Goal: Task Accomplishment & Management: Manage account settings

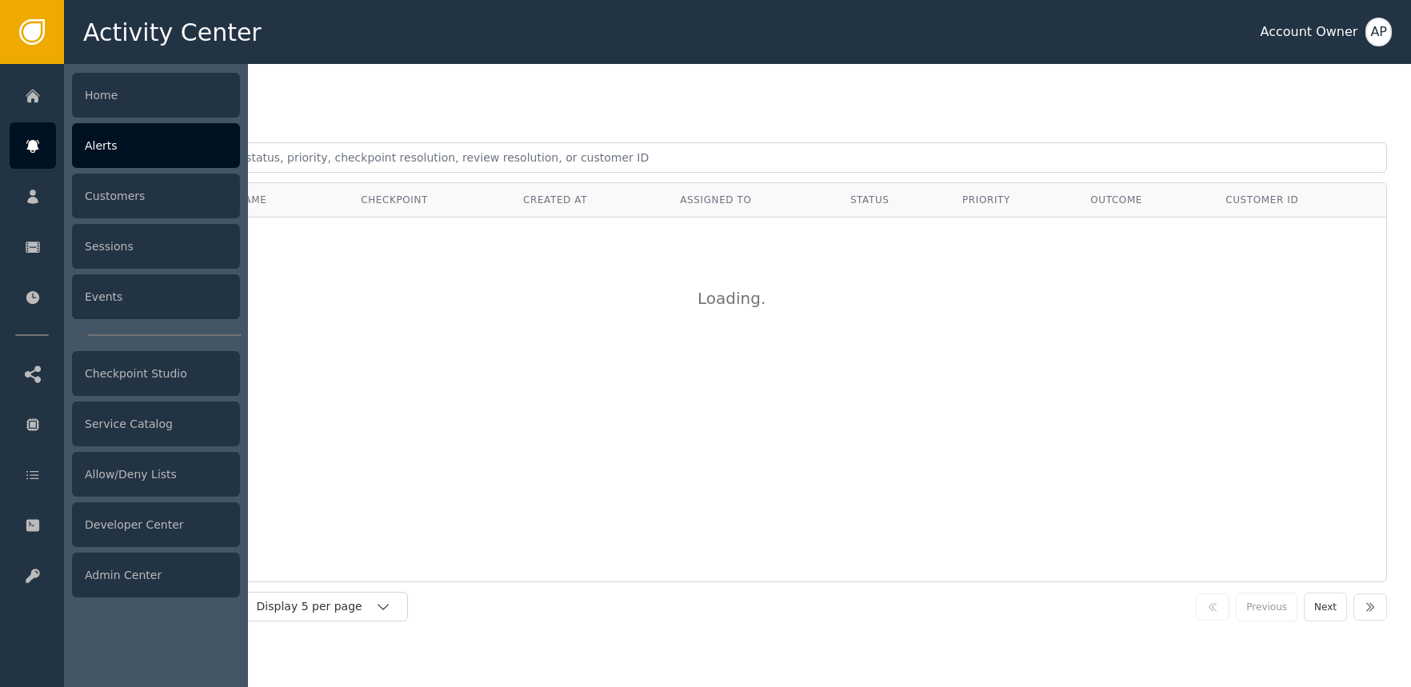
drag, startPoint x: 157, startPoint y: 150, endPoint x: 146, endPoint y: 164, distance: 17.1
click at [158, 151] on div "Alerts" at bounding box center [156, 145] width 168 height 45
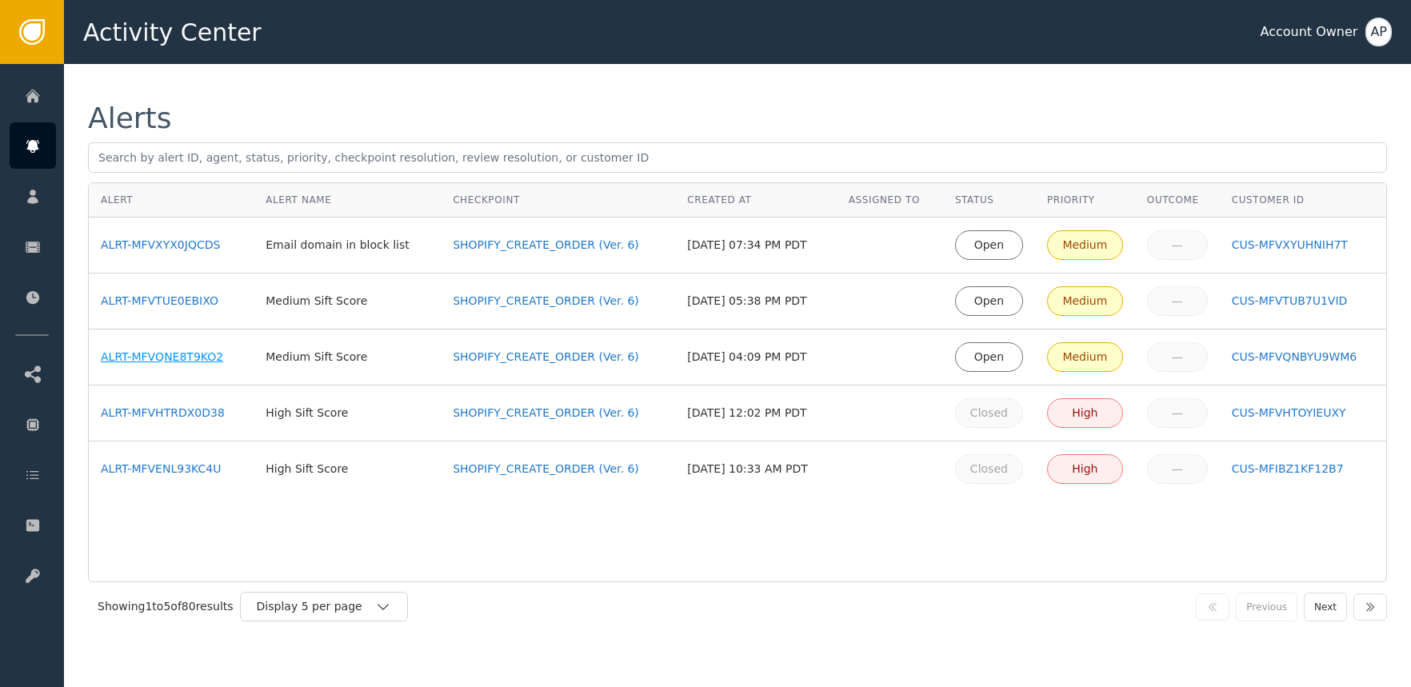
click at [149, 356] on div "ALRT-MFVQNE8T9KO2" at bounding box center [171, 357] width 141 height 17
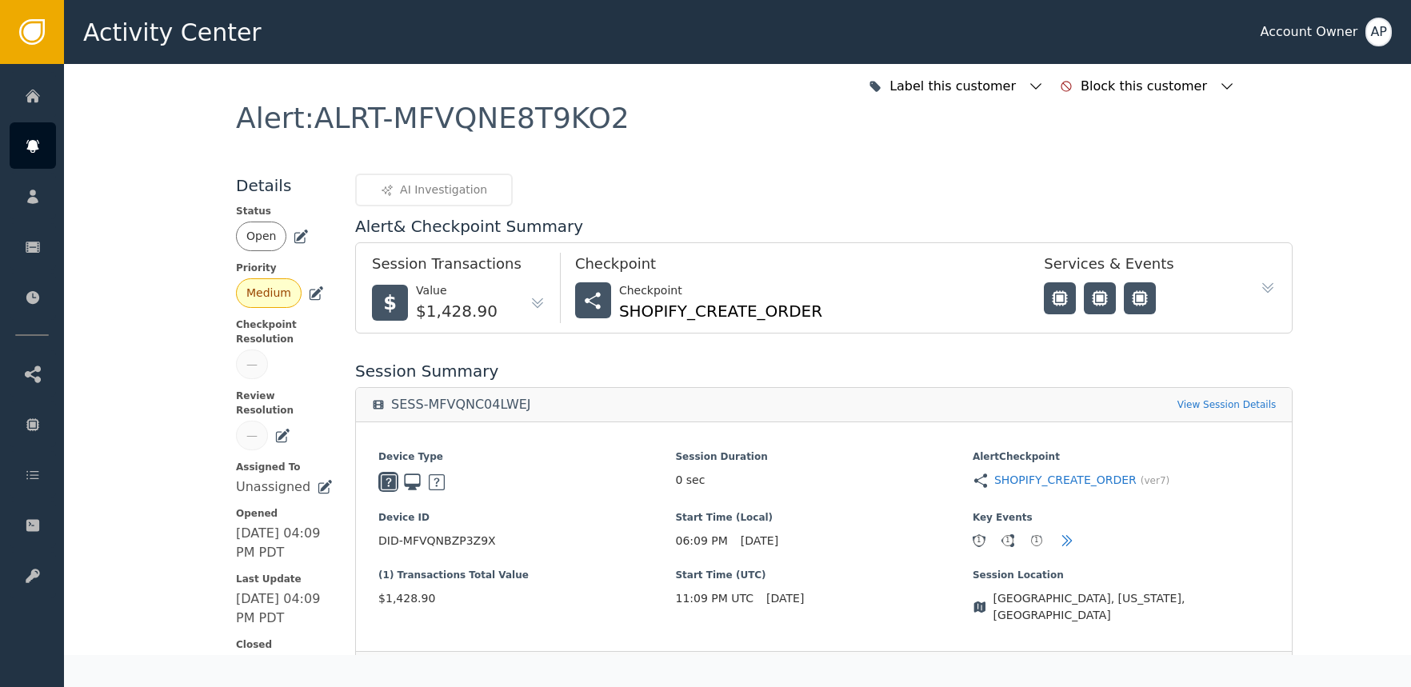
scroll to position [347, 0]
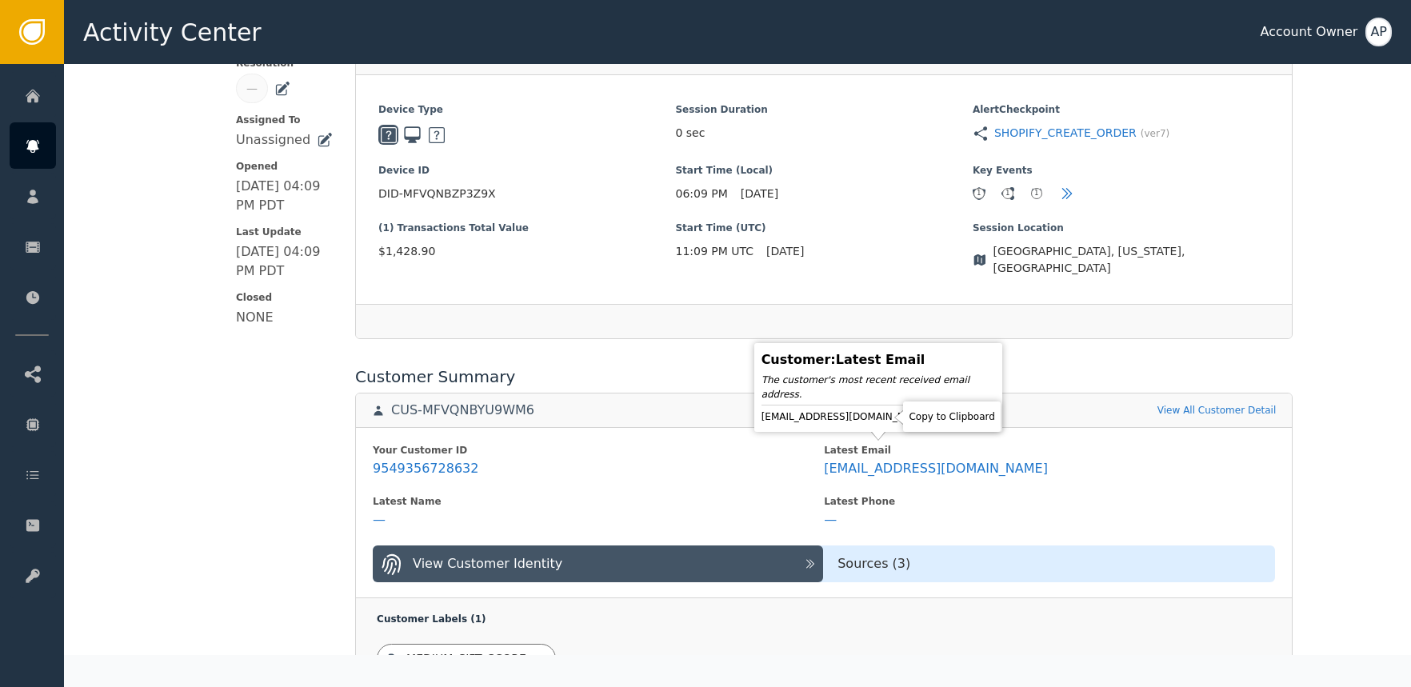
click at [935, 417] on icon at bounding box center [943, 417] width 16 height 16
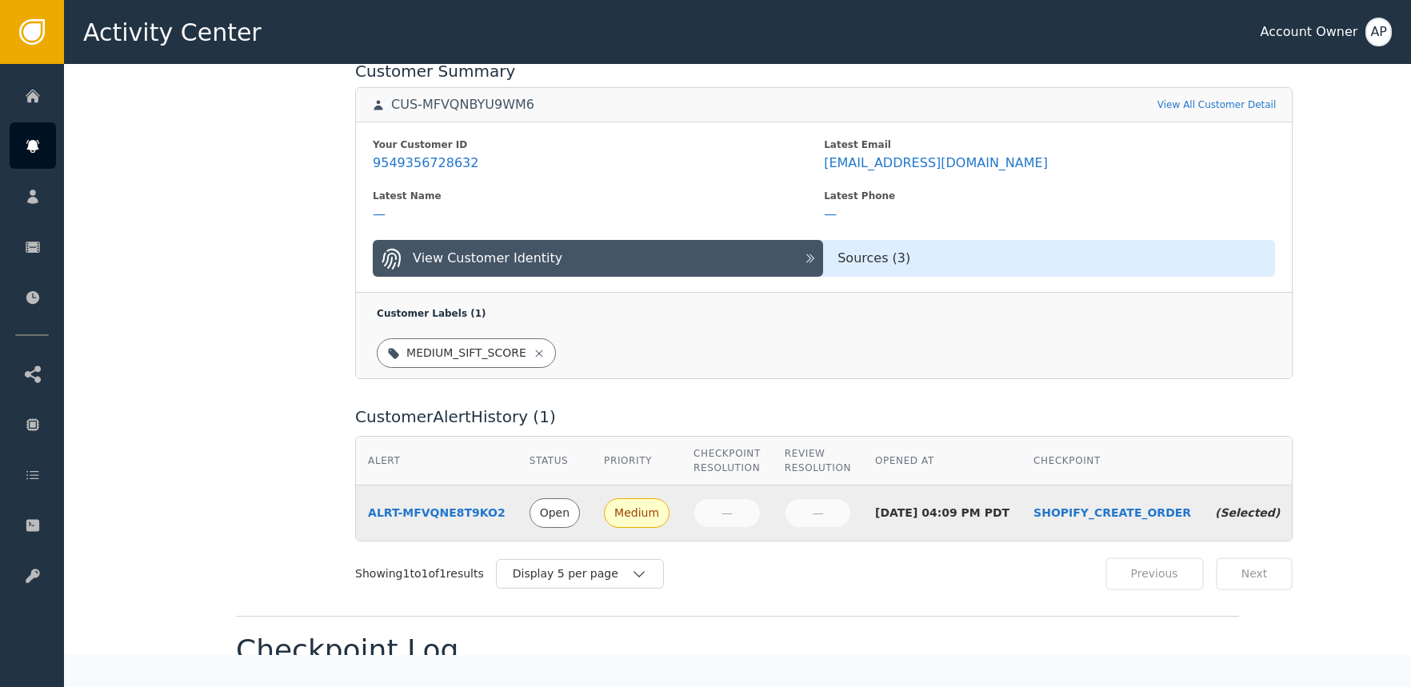
scroll to position [0, 0]
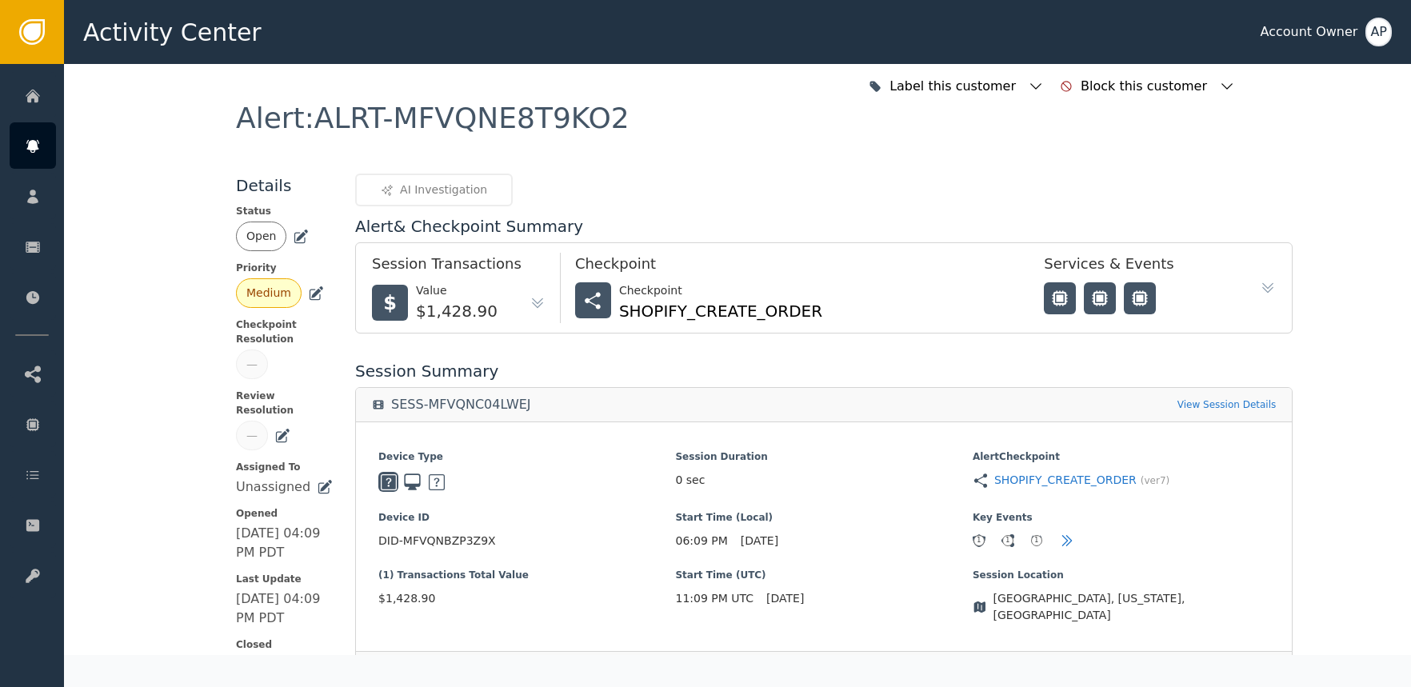
drag, startPoint x: 292, startPoint y: 241, endPoint x: 293, endPoint y: 249, distance: 8.0
click at [293, 241] on icon at bounding box center [301, 237] width 16 height 16
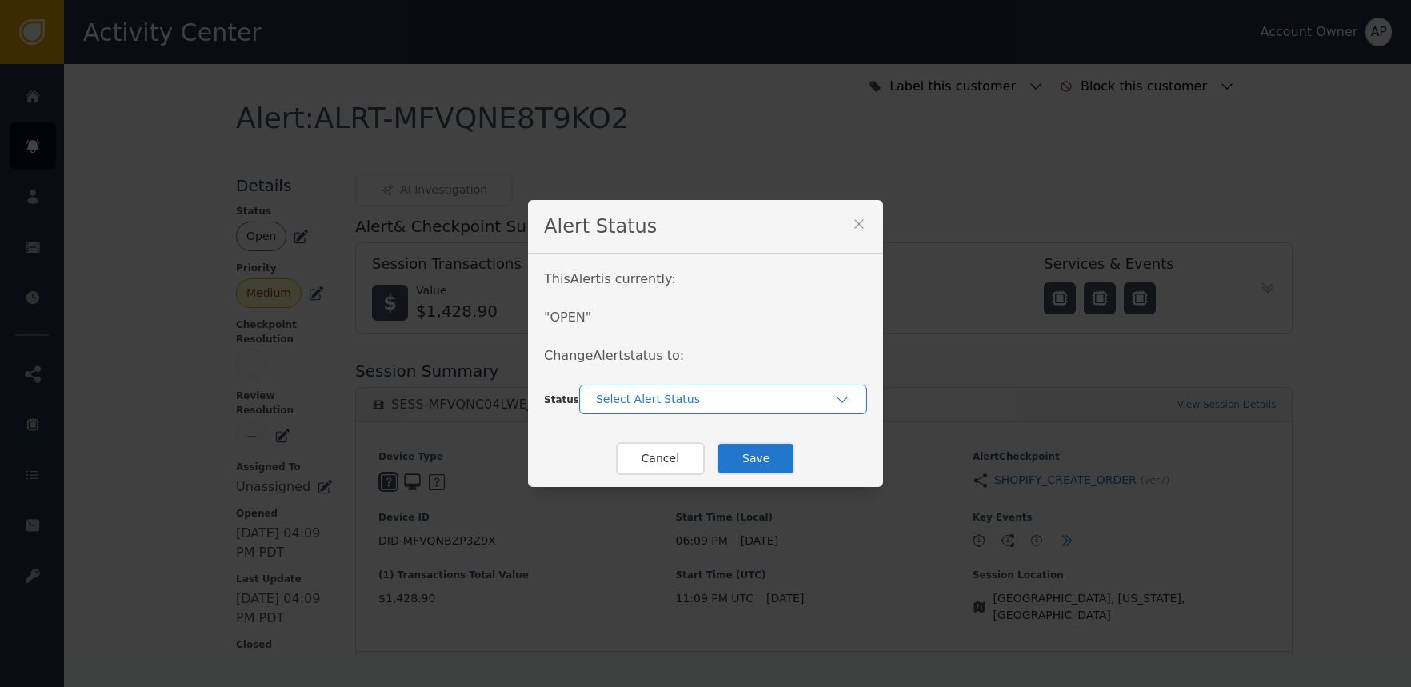
click at [609, 405] on div "Select Alert Status" at bounding box center [715, 399] width 238 height 17
click at [676, 442] on div "In-Review" at bounding box center [723, 435] width 256 height 17
drag, startPoint x: 664, startPoint y: 407, endPoint x: 664, endPoint y: 417, distance: 10.4
click at [663, 409] on div "In-Review" at bounding box center [723, 400] width 288 height 30
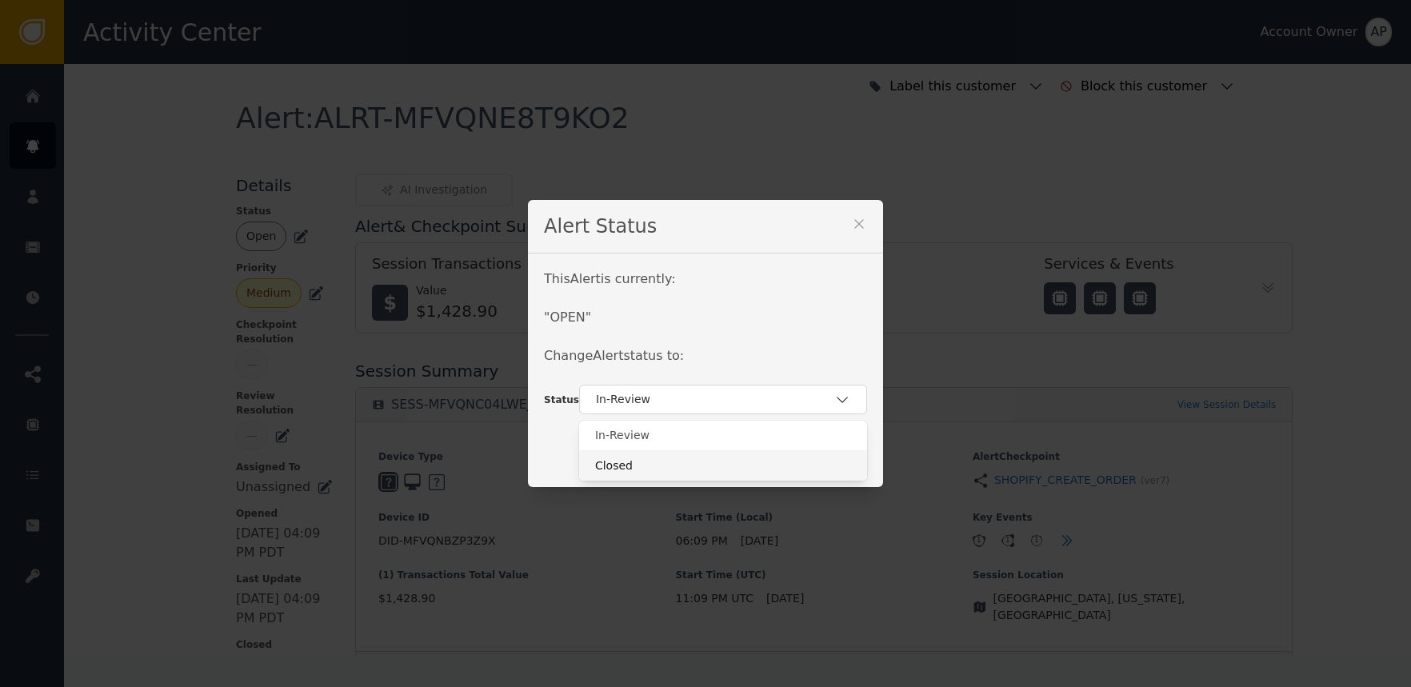
click at [620, 465] on div "Closed" at bounding box center [723, 465] width 256 height 17
click at [739, 461] on button "Save" at bounding box center [755, 458] width 78 height 33
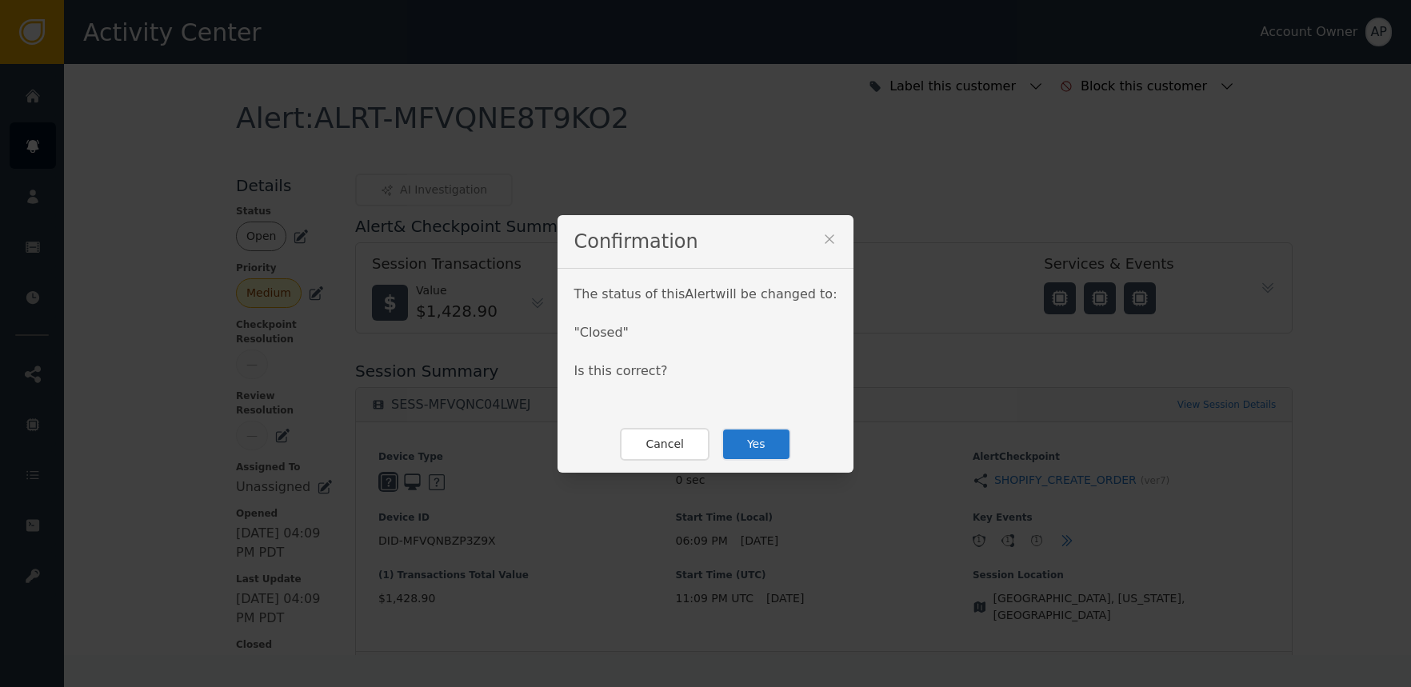
click at [756, 437] on button "Yes" at bounding box center [756, 444] width 70 height 33
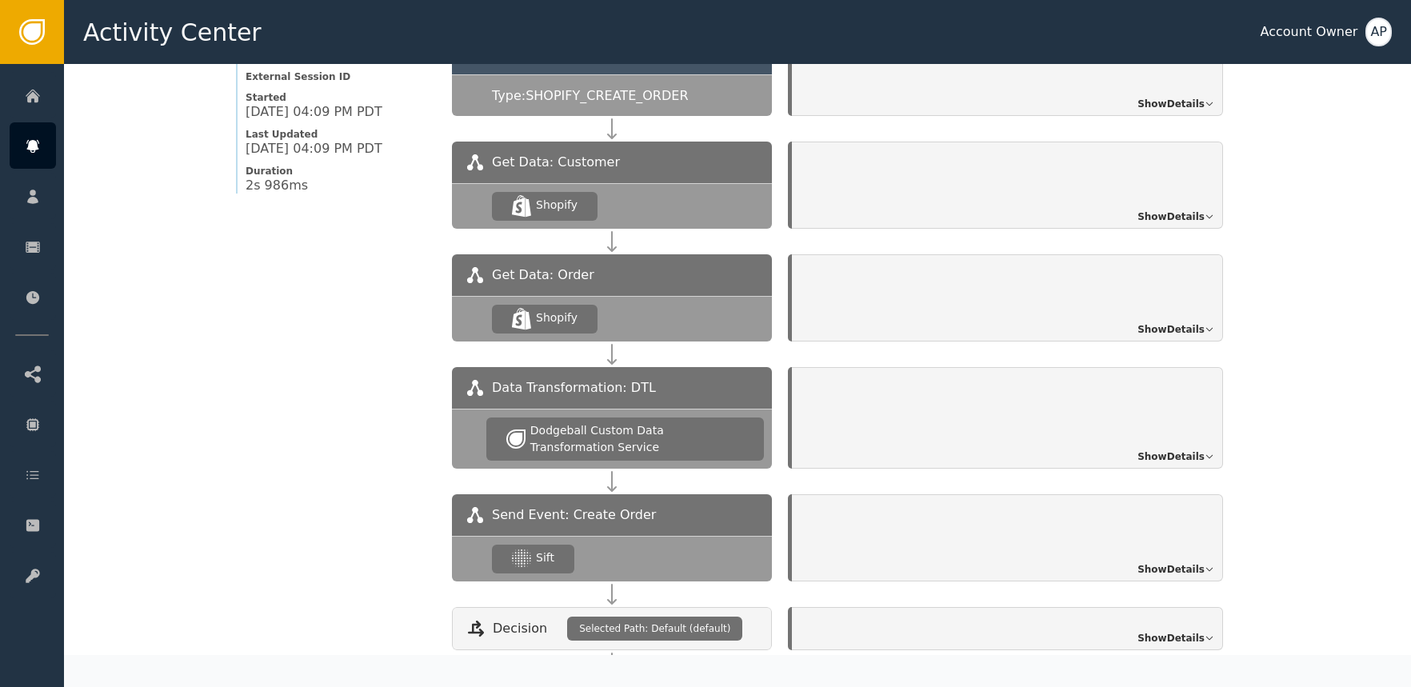
scroll to position [1341, 0]
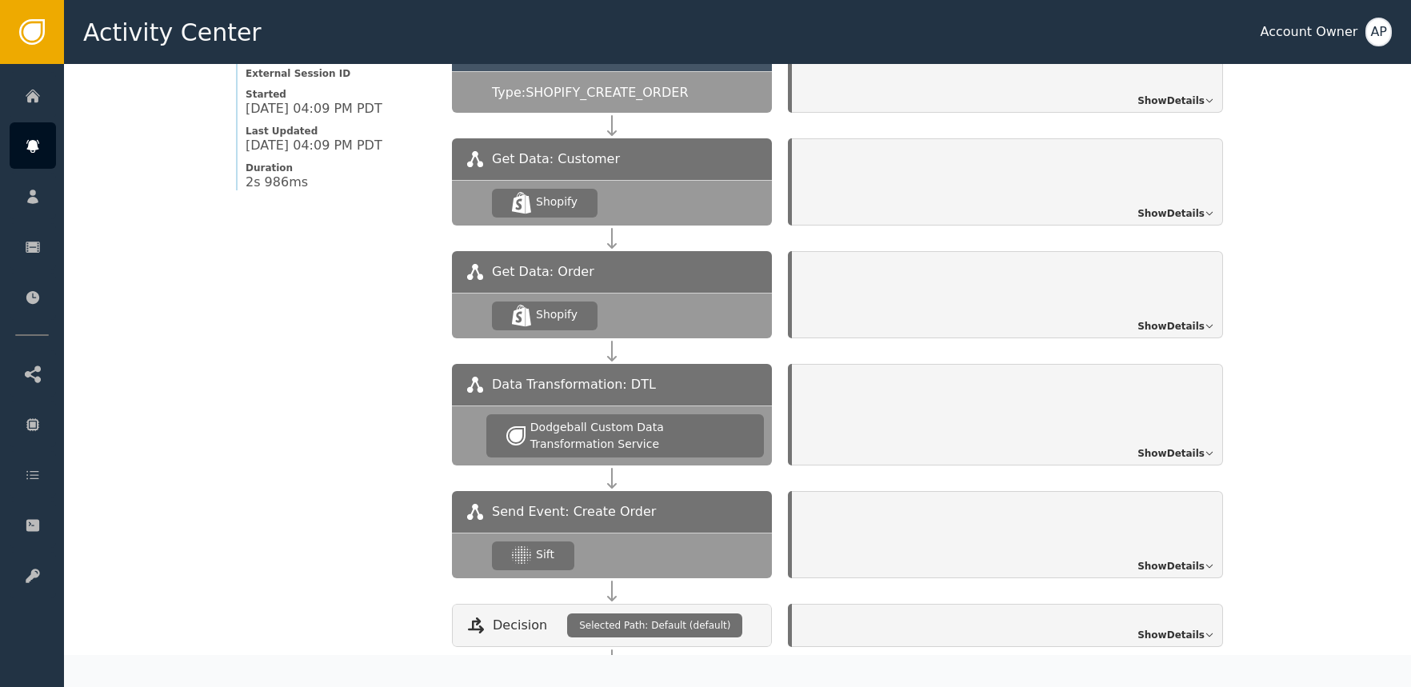
click at [1175, 559] on span "Show Details" at bounding box center [1170, 566] width 67 height 14
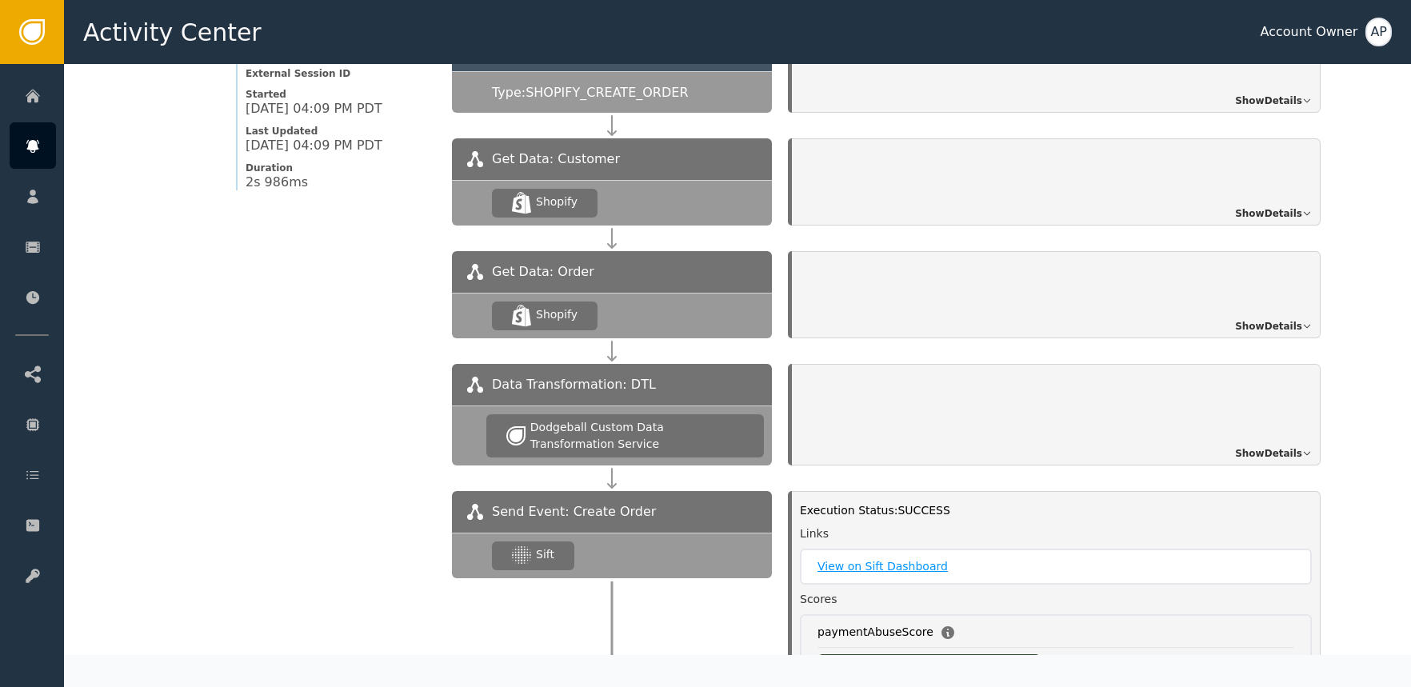
click at [903, 558] on link "View on Sift Dashboard" at bounding box center [1055, 566] width 477 height 17
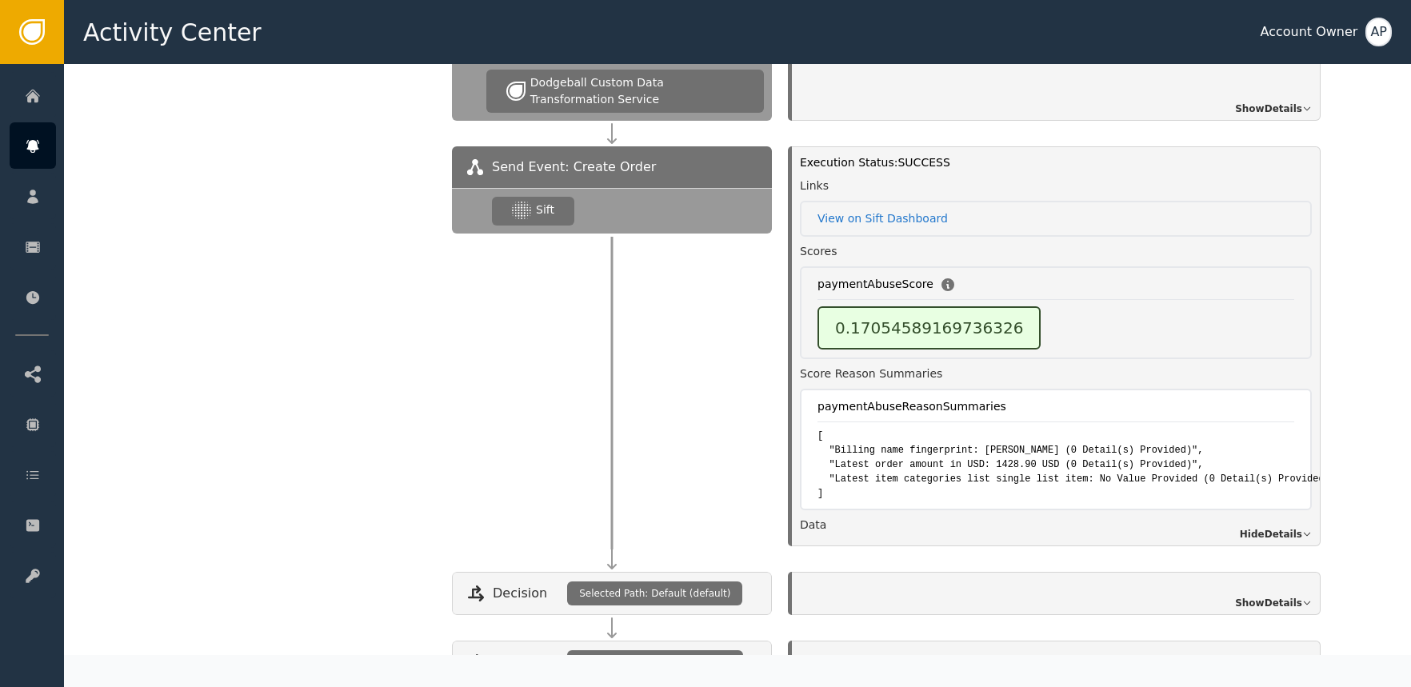
scroll to position [6, 0]
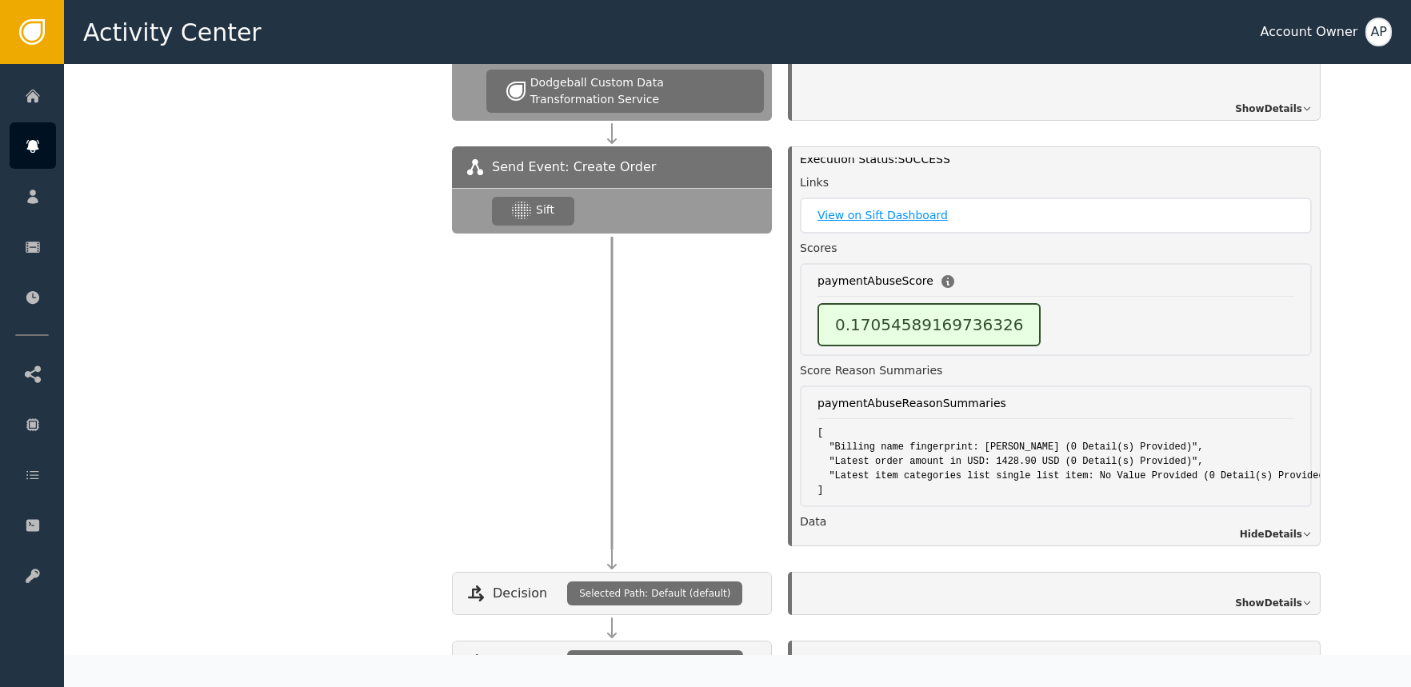
click at [896, 207] on link "View on Sift Dashboard" at bounding box center [1055, 215] width 477 height 17
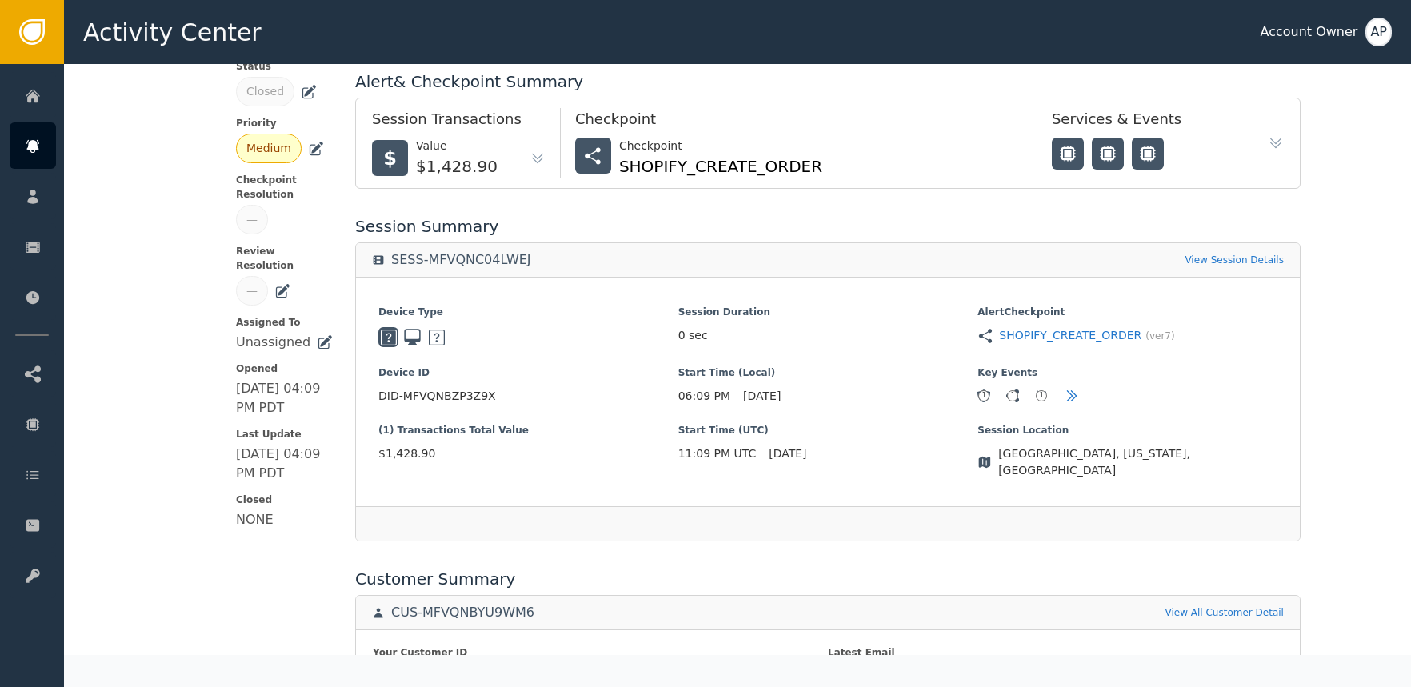
scroll to position [0, 0]
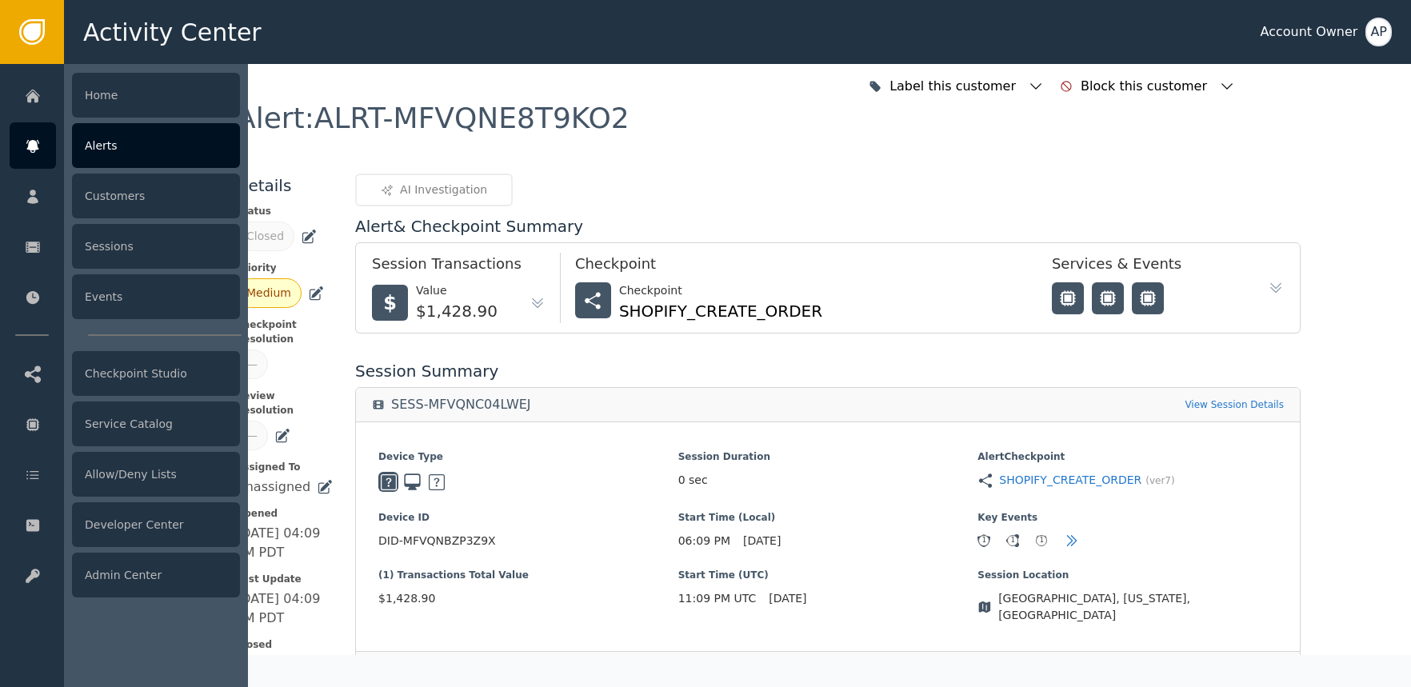
click at [31, 141] on icon at bounding box center [32, 146] width 12 height 13
